Goal: Check status: Check status

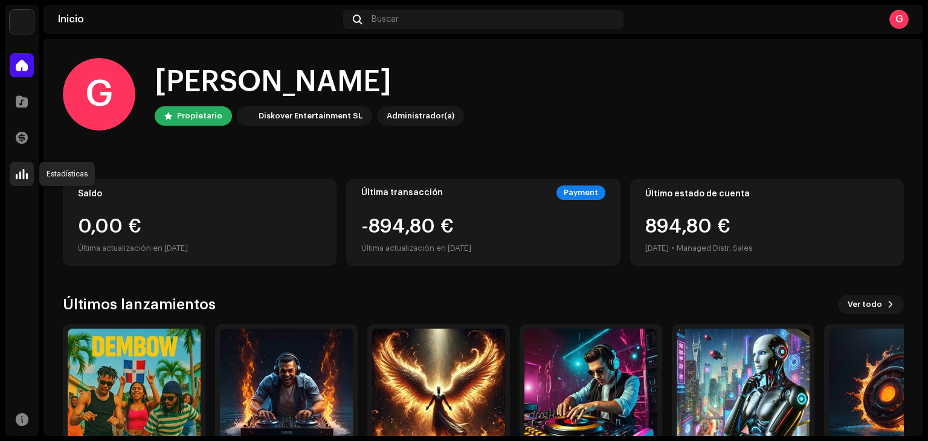
click at [25, 172] on span at bounding box center [22, 174] width 12 height 10
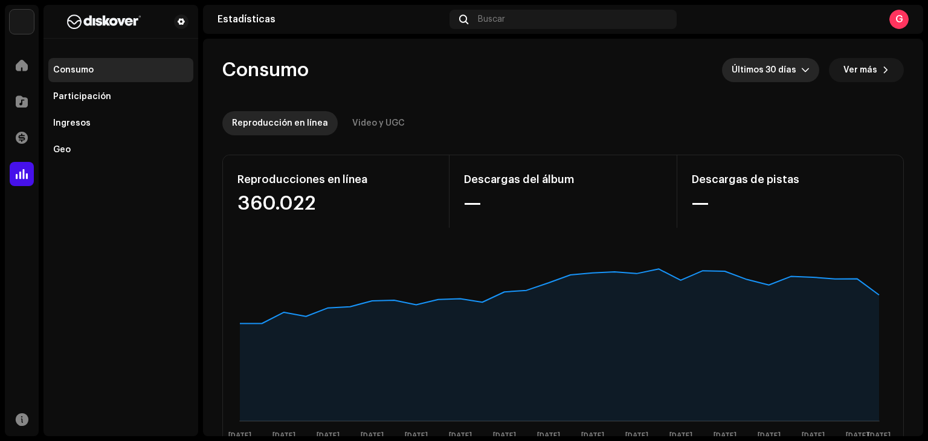
click at [781, 70] on span "Últimos 30 días" at bounding box center [766, 70] width 69 height 24
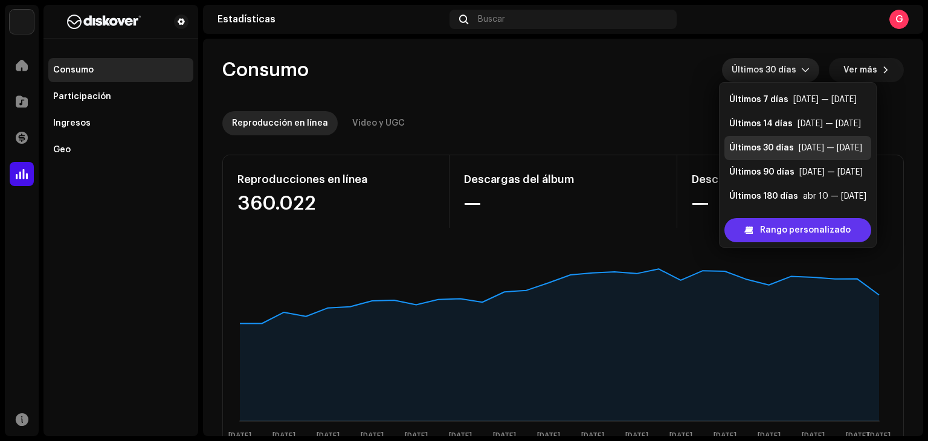
scroll to position [19, 0]
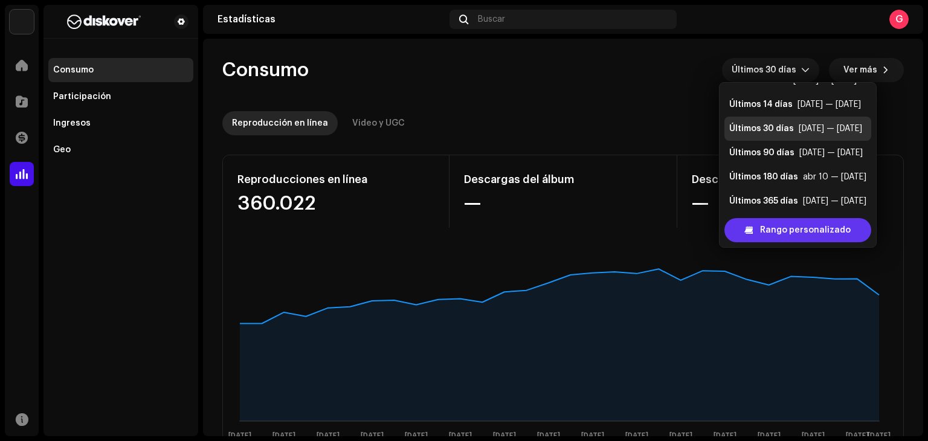
click at [764, 231] on span "Rango personalizado" at bounding box center [805, 230] width 91 height 24
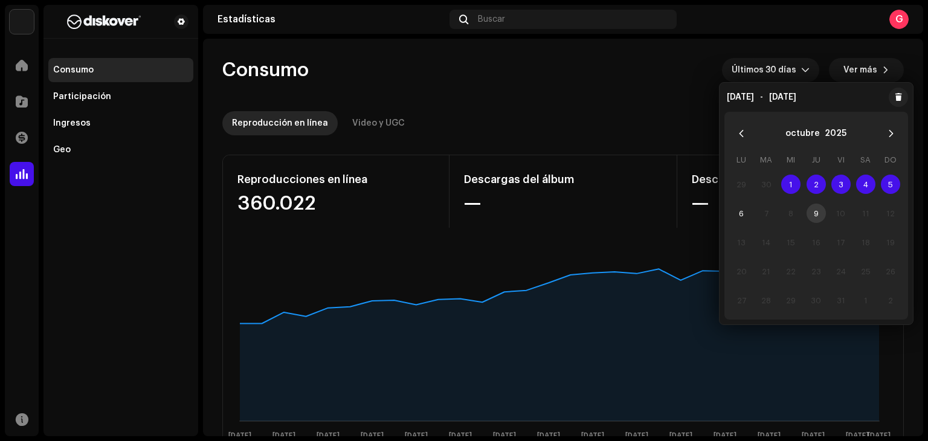
click at [789, 181] on span "1" at bounding box center [790, 184] width 19 height 19
click at [738, 215] on span "6" at bounding box center [741, 213] width 19 height 19
